Goal: Find specific page/section: Find specific page/section

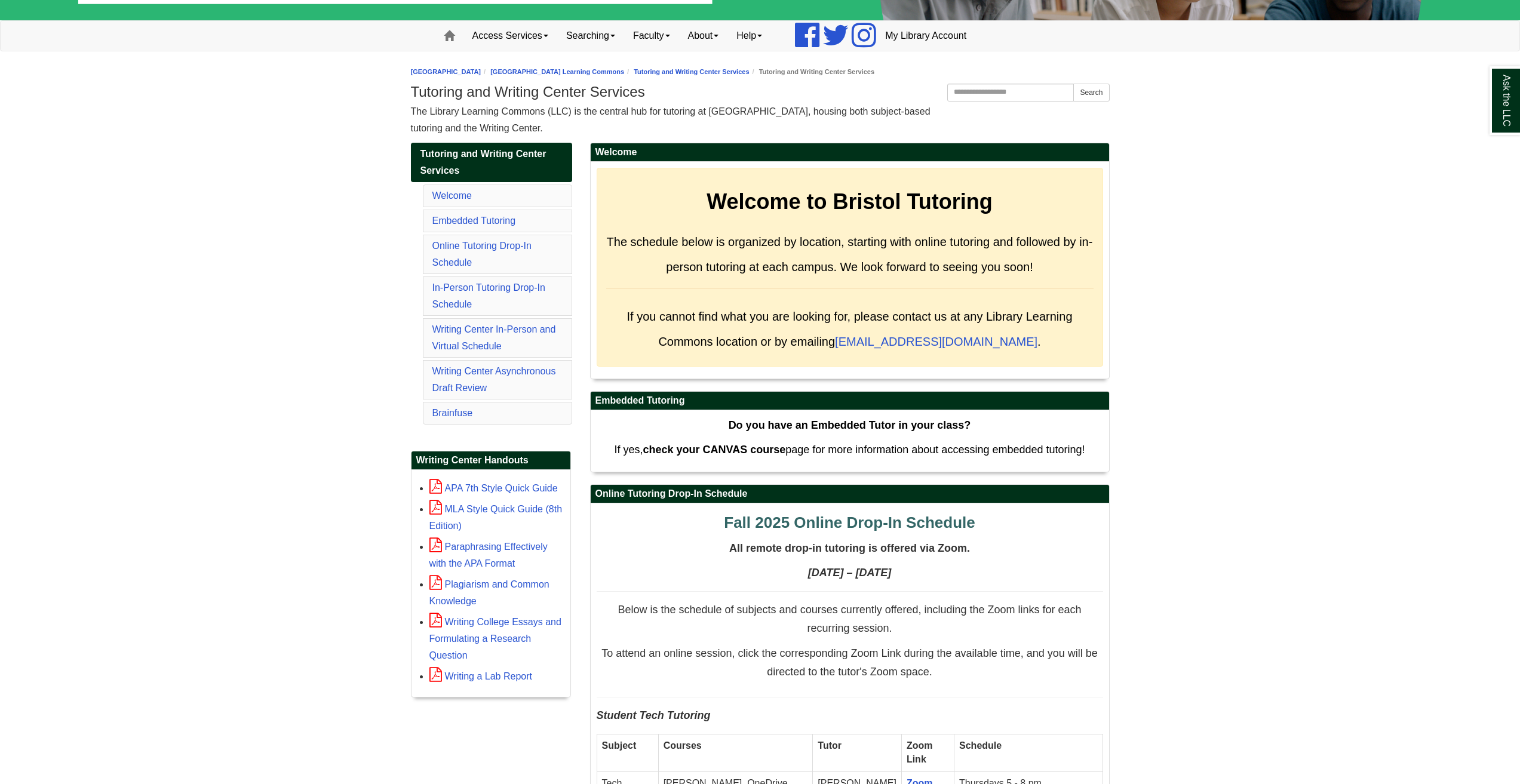
scroll to position [298, 0]
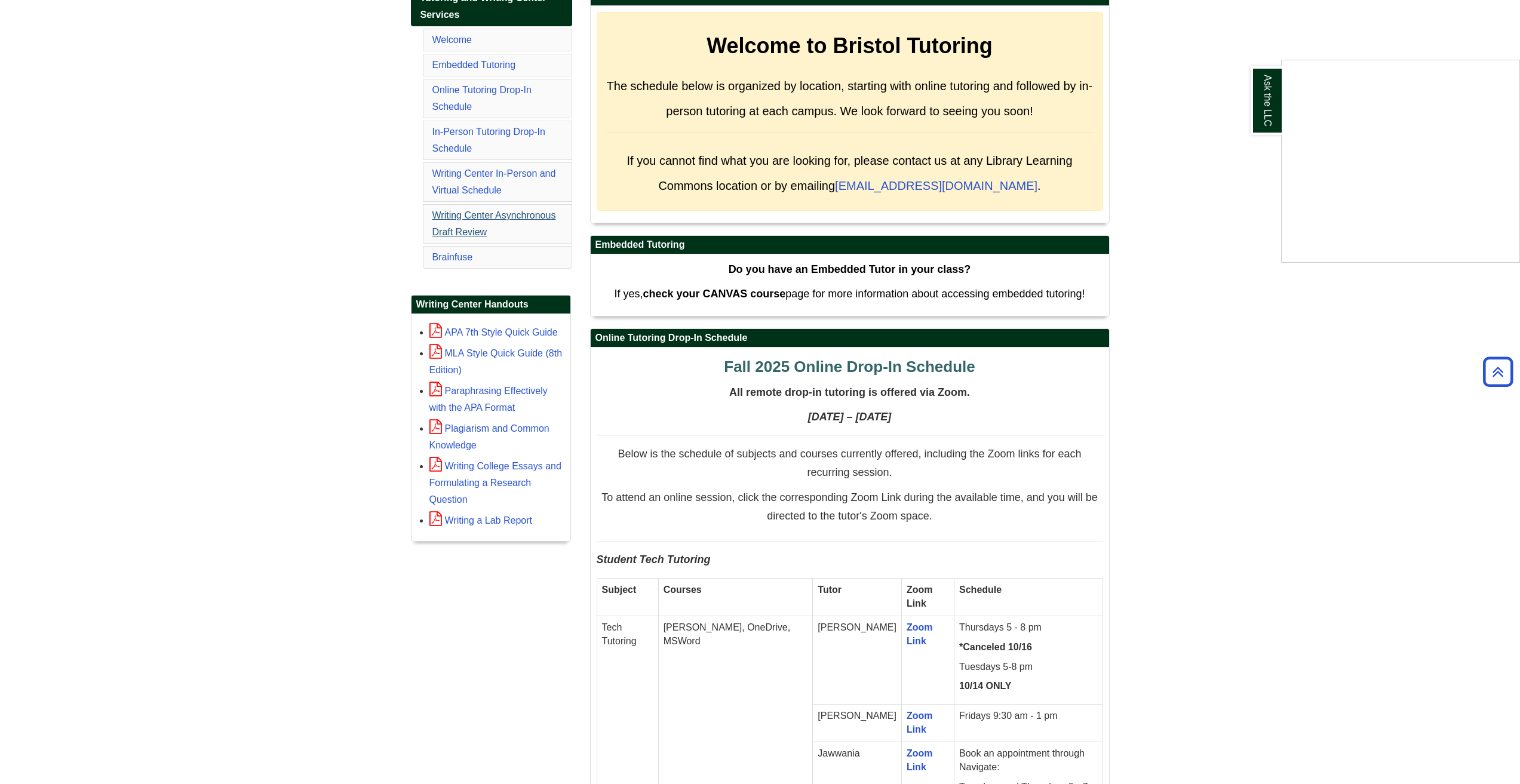
click at [487, 227] on div "Ask the LLC" at bounding box center [760, 392] width 1520 height 784
click at [476, 225] on li "Writing Center Asynchronous Draft Review" at bounding box center [497, 224] width 149 height 40
click at [476, 215] on link "Writing Center Asynchronous Draft Review" at bounding box center [494, 224] width 124 height 27
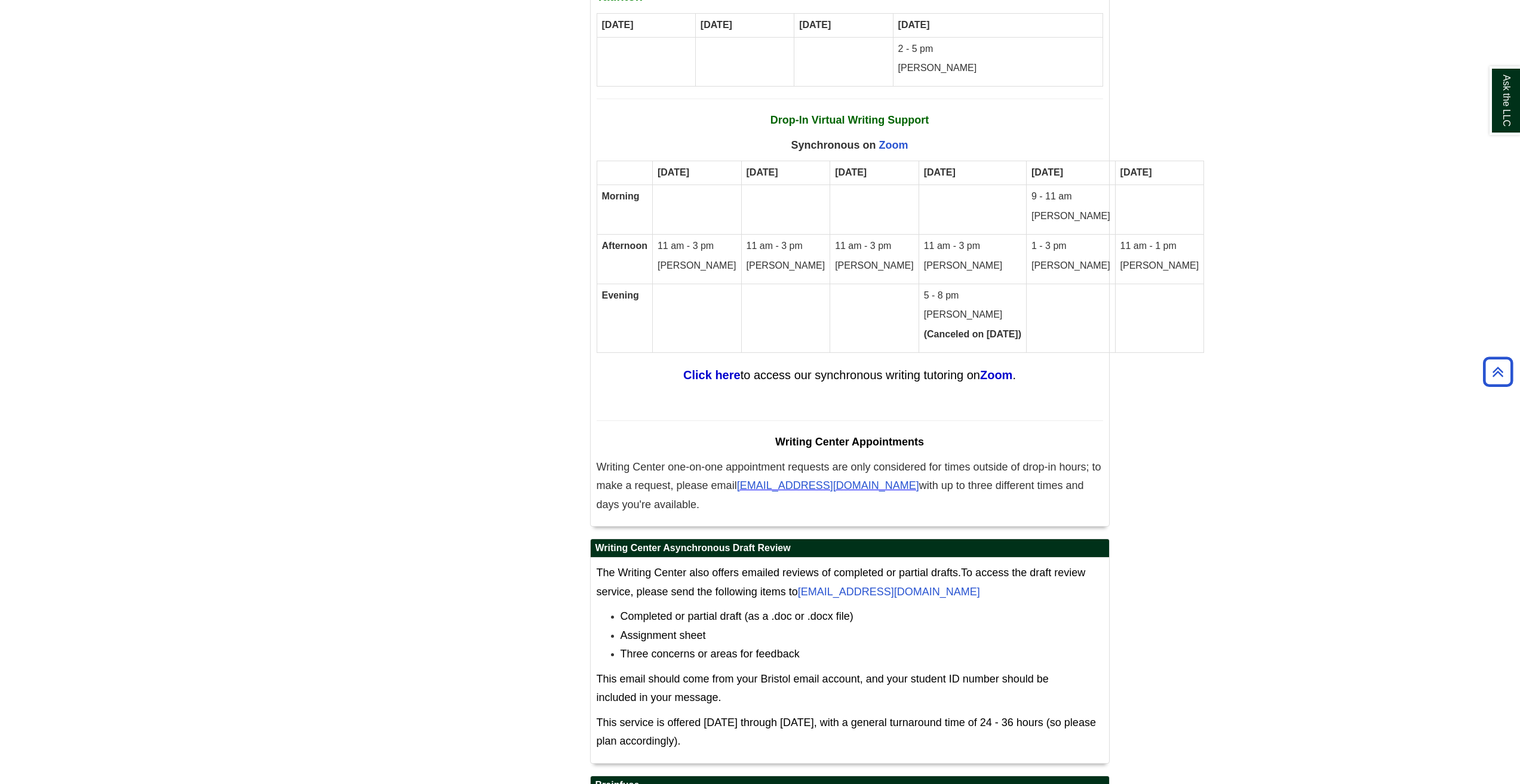
scroll to position [7298, 0]
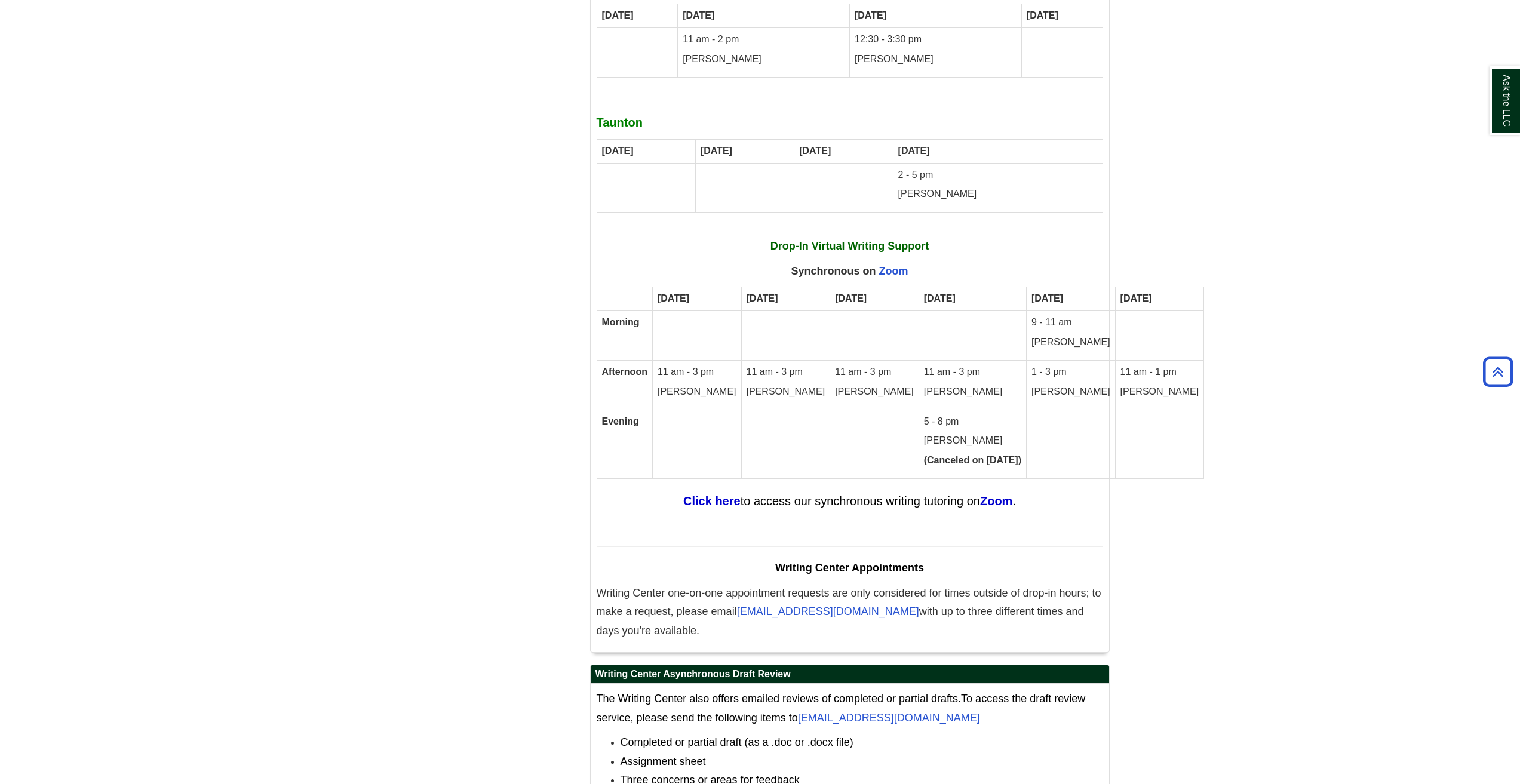
scroll to position [298, 0]
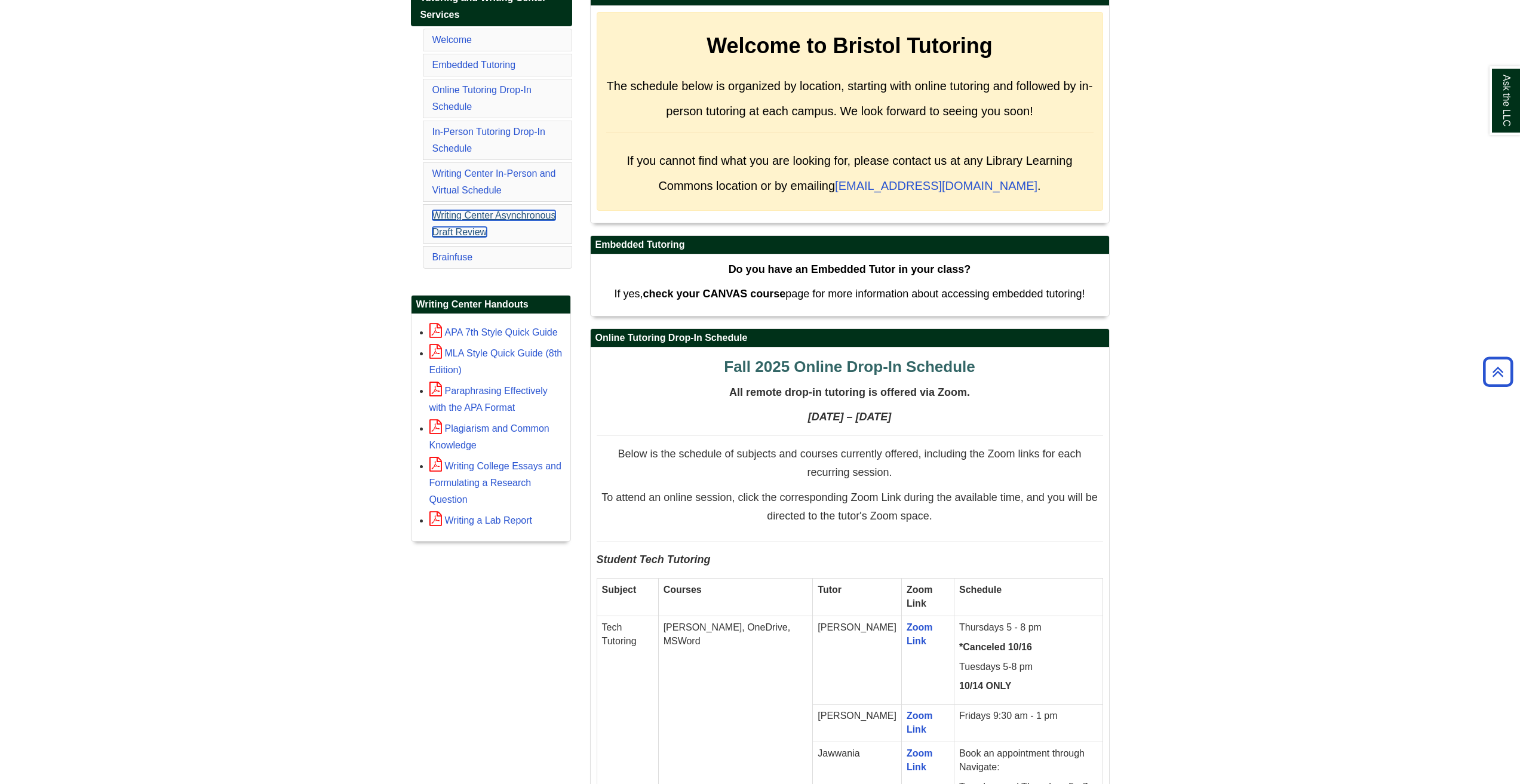
click at [490, 217] on link "Writing Center Asynchronous Draft Review" at bounding box center [494, 224] width 124 height 27
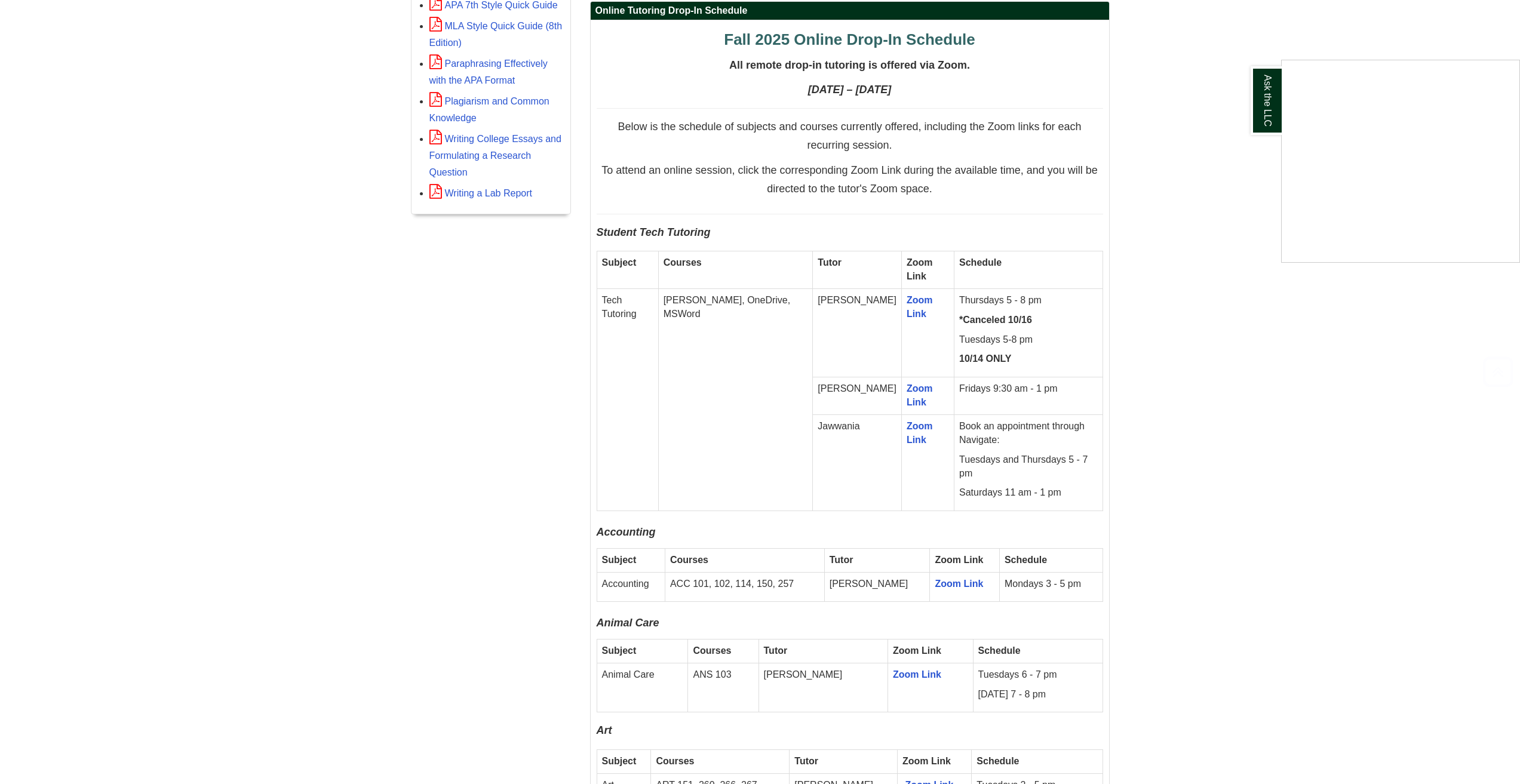
scroll to position [626, 0]
click at [881, 314] on div "Ask the LLC" at bounding box center [760, 392] width 1520 height 784
click at [906, 316] on link "Zoom Link" at bounding box center [919, 306] width 26 height 24
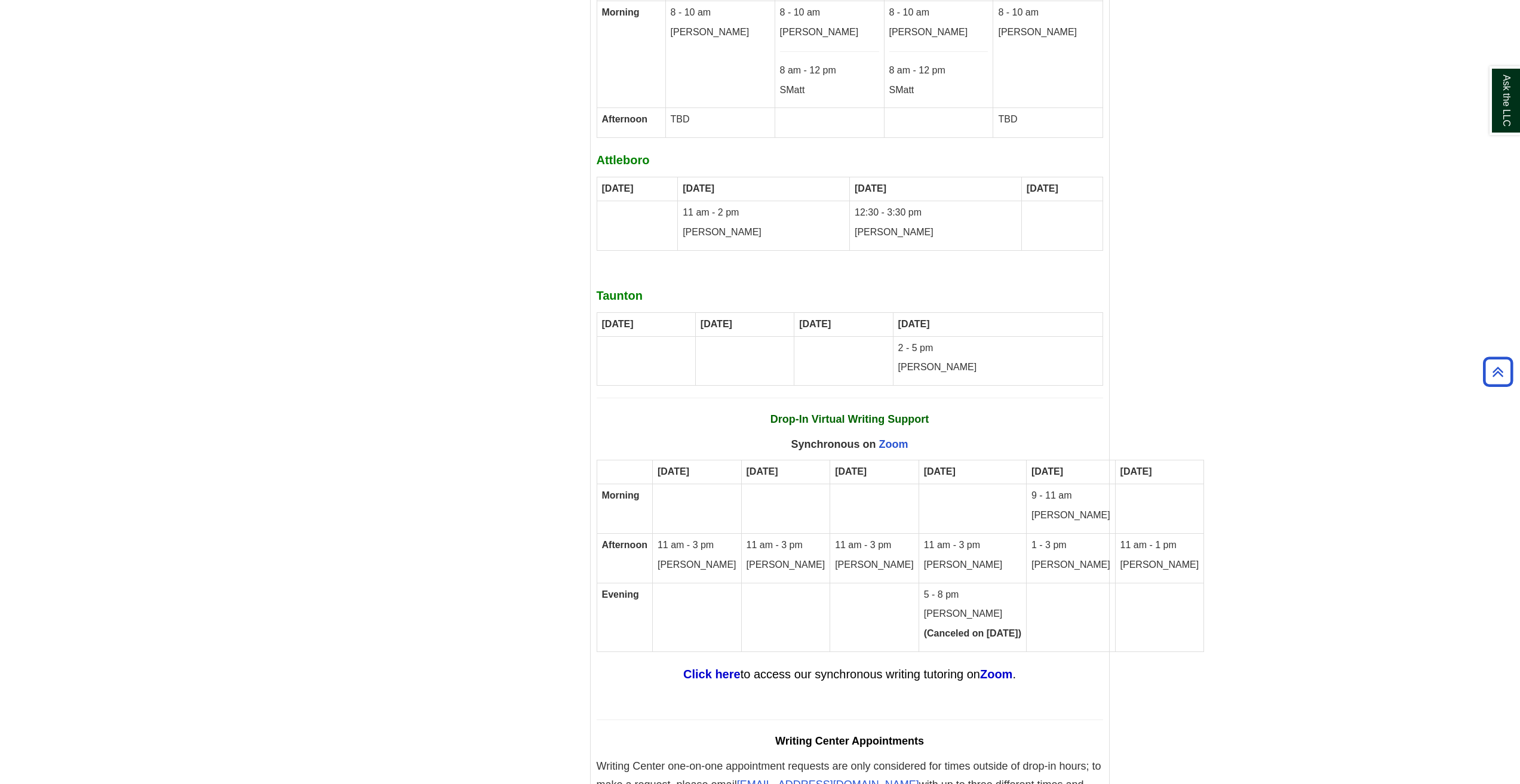
scroll to position [7011, 0]
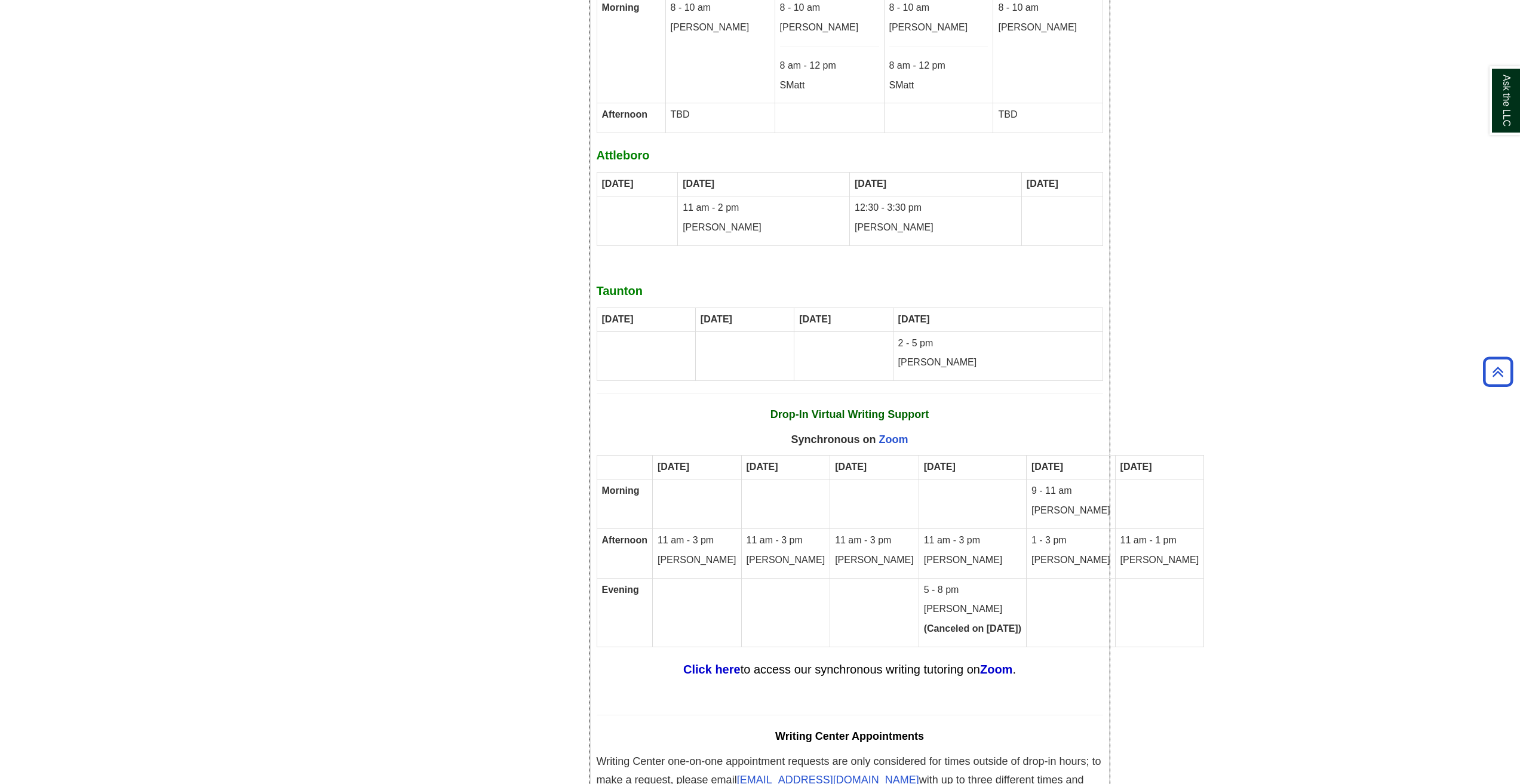
click at [924, 534] on p "11 am - 3 pm" at bounding box center [973, 540] width 98 height 14
click at [895, 433] on link "Zoom" at bounding box center [893, 439] width 29 height 12
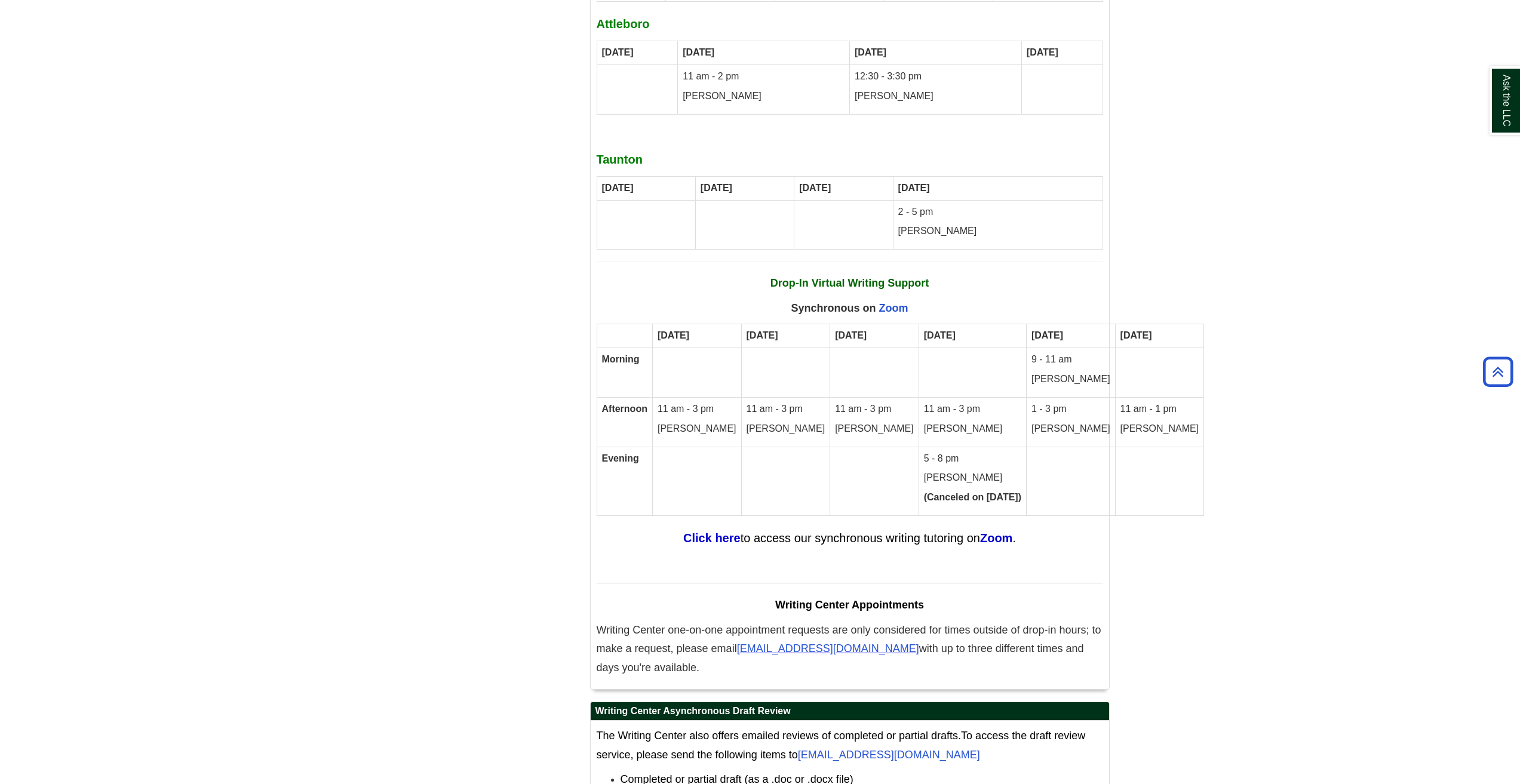
scroll to position [7130, 0]
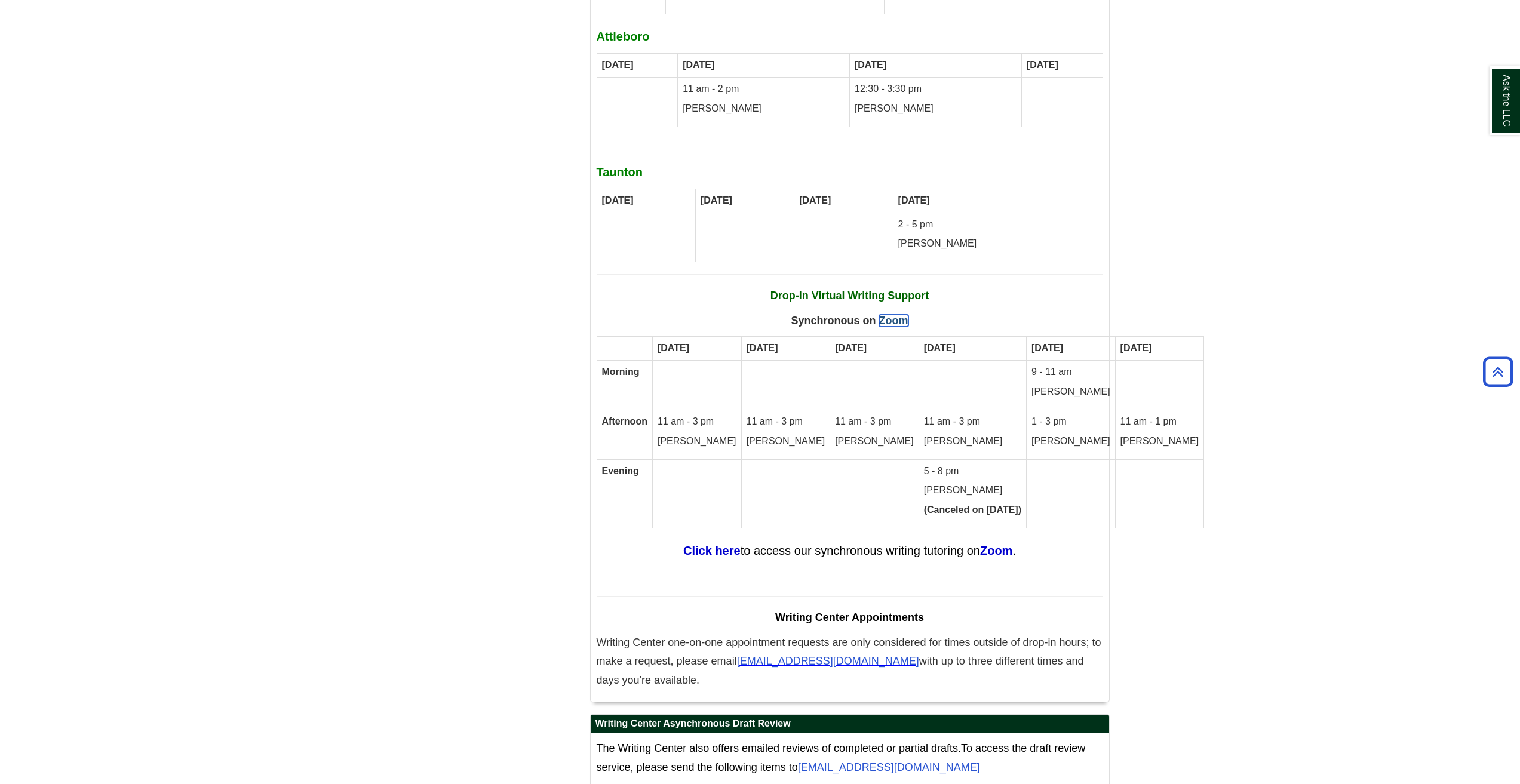
click at [895, 314] on link "Zoom" at bounding box center [893, 320] width 29 height 12
click at [717, 545] on strong "Click here" at bounding box center [712, 551] width 57 height 13
